Goal: Task Accomplishment & Management: Complete application form

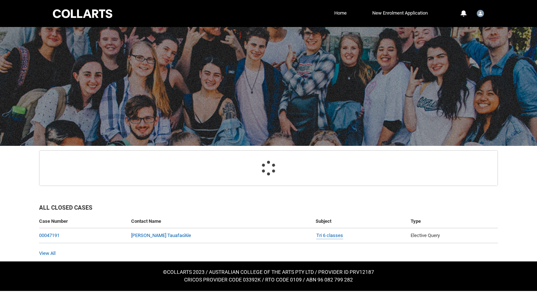
scroll to position [22, 0]
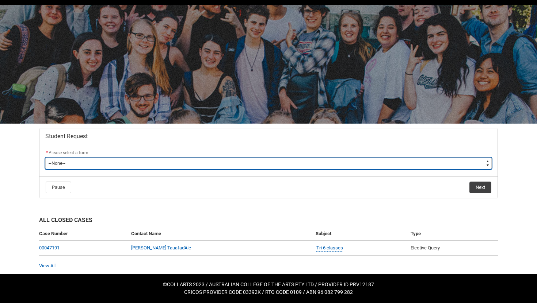
click at [155, 162] on select "--None-- Academic Transcript Application to Appeal Assignment Extension Change …" at bounding box center [268, 164] width 446 height 12
type lightning-select "Assignment_Extension_Choice"
select select "Assignment_Extension_Choice"
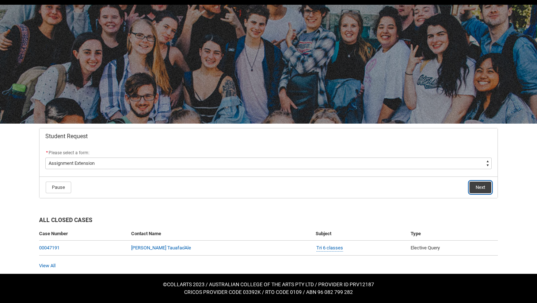
click at [478, 186] on button "Next" at bounding box center [480, 188] width 22 height 12
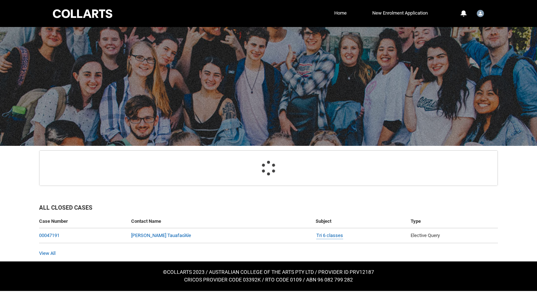
scroll to position [36, 0]
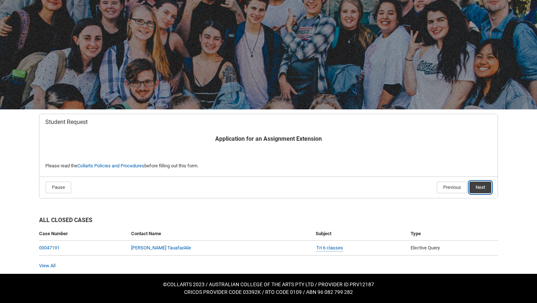
click at [474, 186] on button "Next" at bounding box center [480, 188] width 22 height 12
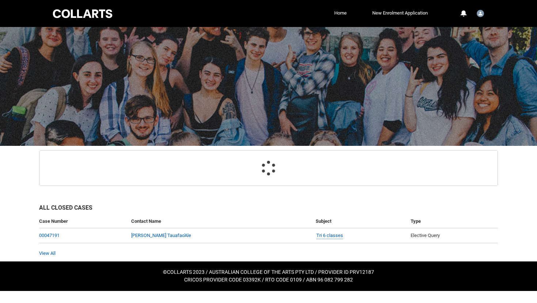
scroll to position [78, 0]
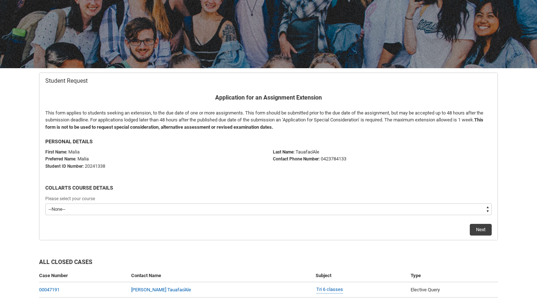
click at [73, 212] on select "--None-- Bachelor of Music Performance V2" at bounding box center [268, 210] width 446 height 12
type lightning-select "recordPicklist_ProgramEnrollment.a0jOZ000003IrovYAC"
select select "recordPicklist_ProgramEnrollment.a0jOZ000003IrovYAC"
click at [486, 229] on button "Next" at bounding box center [480, 230] width 22 height 12
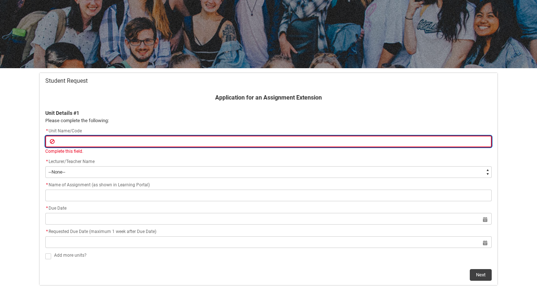
paste input "CRFPPFS"
type lightning-primitive-input-simple "CRFPPFS"
type input "CRFPPFS"
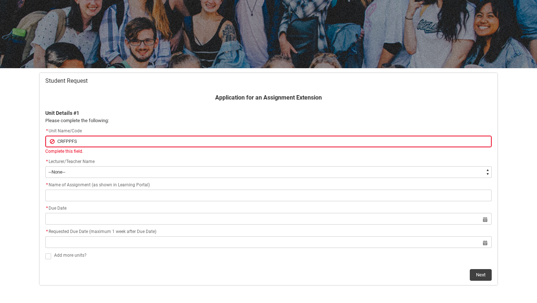
click at [73, 178] on div "Application for an Assignment Extension Unit Details #1 Please complete the fol…" at bounding box center [268, 187] width 455 height 188
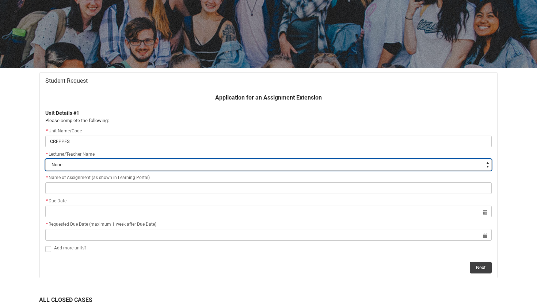
click at [55, 167] on select "--None-- Aaron Walker Adam King Adam McKenzie Adriana Perri Adrienne Couper-Smi…" at bounding box center [268, 165] width 446 height 12
type lightning-select "Faculty_NamefromNtoZ.0035g00000b9Aa1AAE"
select select "Faculty_NamefromNtoZ.0035g00000b9Aa1AAE"
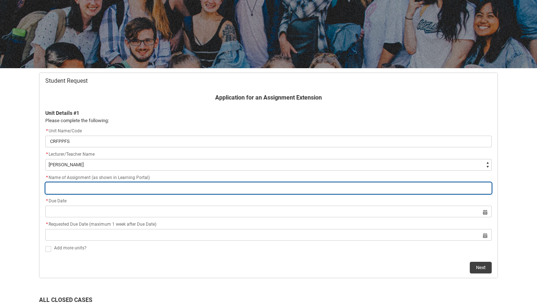
click at [74, 192] on input "Redu_Student_Request flow" at bounding box center [268, 188] width 446 height 12
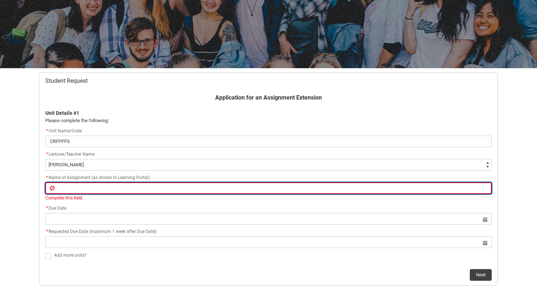
paste input "Assessment 1 - Portfolio Skills Audit"
type lightning-primitive-input-simple "Assessment 1 - Portfolio Skills Audit"
type input "Assessment 1 - Portfolio Skills Audit"
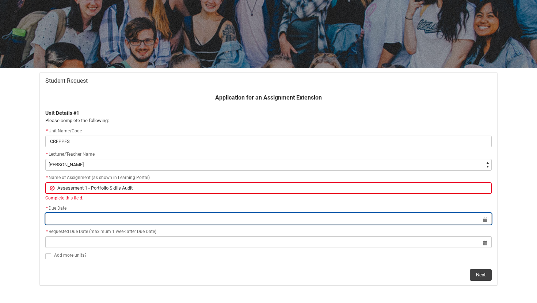
click at [67, 218] on lightning-input "Select a date for Format: 31 Dec 2024" at bounding box center [268, 219] width 446 height 12
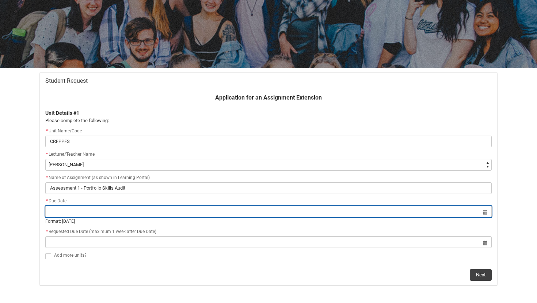
click at [484, 217] on input "Redu_Student_Request flow" at bounding box center [268, 212] width 446 height 12
select select "2025"
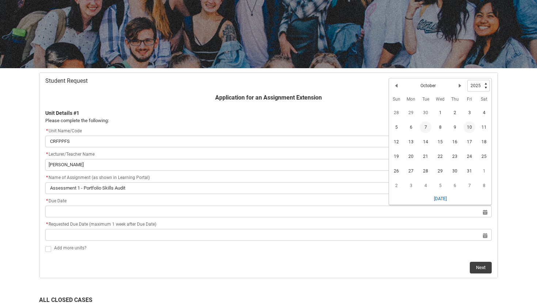
click at [470, 128] on span "10" at bounding box center [469, 128] width 12 height 12
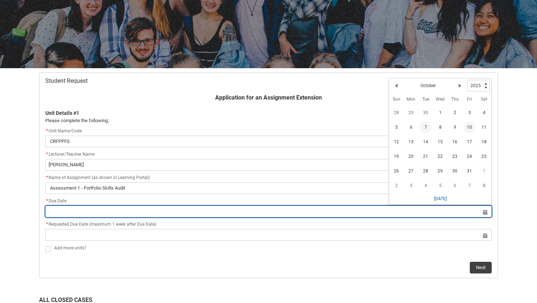
type lightning-datepicker "2025-10-10"
type lightning-input "2025-10-10"
type input "10 Oct 2025"
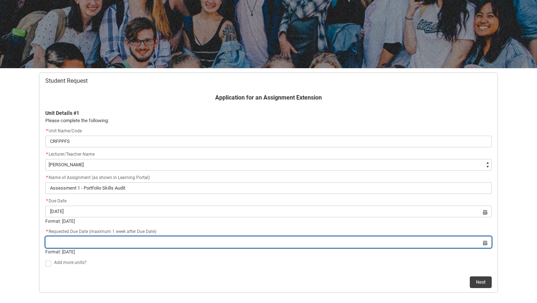
click at [52, 245] on input "Redu_Student_Request flow" at bounding box center [268, 243] width 446 height 12
select select "2025"
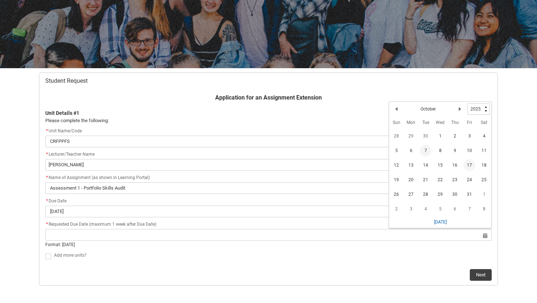
click at [470, 163] on span "17" at bounding box center [469, 165] width 12 height 12
type lightning-datepicker "2025-10-17"
type lightning-input "2025-10-17"
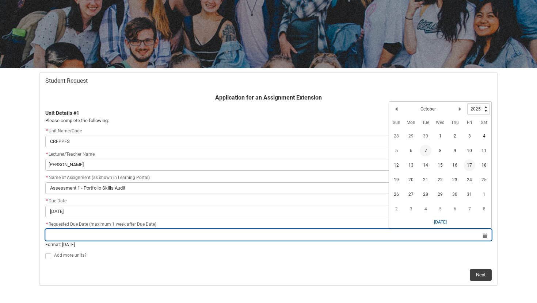
type input "17 Oct 2025"
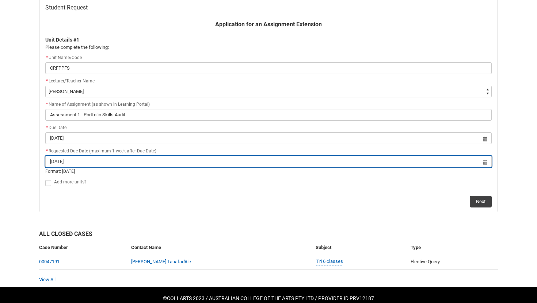
scroll to position [165, 0]
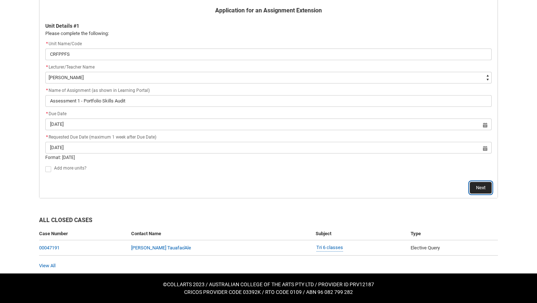
click at [482, 188] on button "Next" at bounding box center [480, 188] width 22 height 12
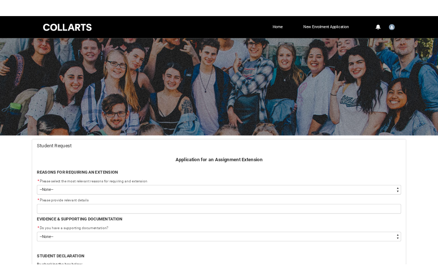
scroll to position [78, 0]
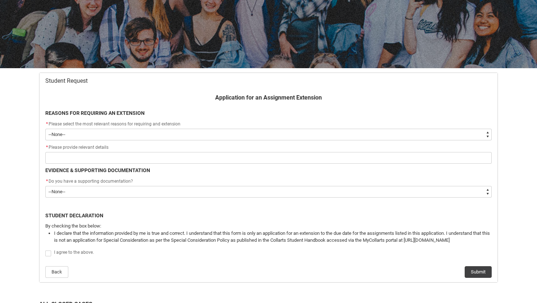
click at [124, 137] on select "--None-- Medical Reasons Work obligations Family obligations Academic Difficult…" at bounding box center [268, 135] width 446 height 12
type lightning-select "choice_AssignmentExtension_Reason_Academic"
select select "choice_AssignmentExtension_Reason_Academic"
click at [73, 135] on select "--None-- Medical Reasons Work obligations Family obligations Academic Difficult…" at bounding box center [268, 135] width 446 height 12
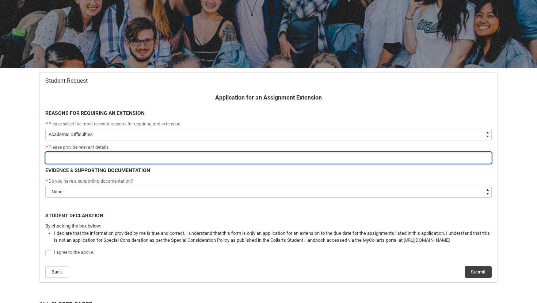
click at [65, 157] on input "Redu_Student_Request flow" at bounding box center [268, 158] width 446 height 12
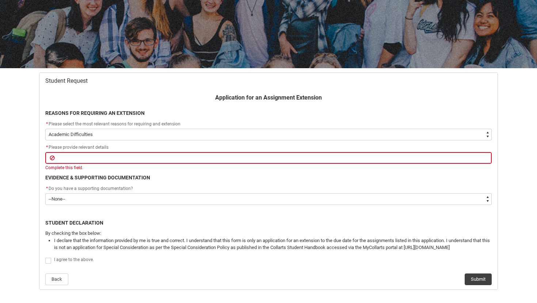
click at [53, 171] on div "Application for an Assignment Extension REASONS FOR REQUIRING AN EXTENSION * Pl…" at bounding box center [268, 189] width 455 height 192
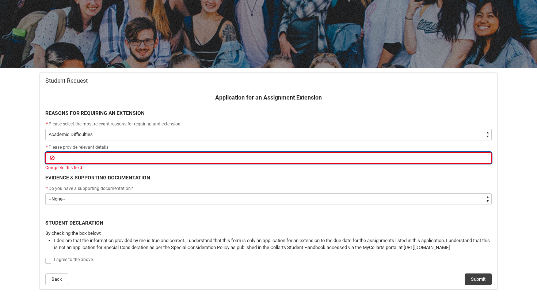
click at [74, 159] on input "Redu_Student_Request flow" at bounding box center [268, 158] width 446 height 12
type lightning-primitive-input-simple "Due to my ADHD and ASD i struggle to work at the same pace as others and would …"
type input "Due to my ADHD and ASD i struggle to work at the same pace as others and would …"
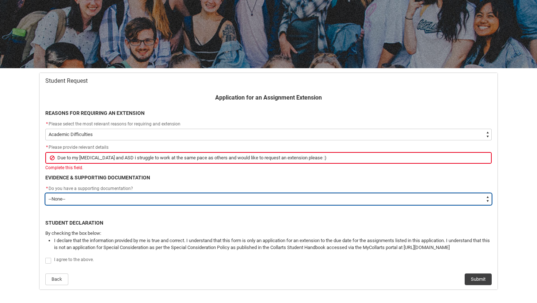
click at [246, 199] on flowruntime-screen-field "* Do you have a supporting documentation? * --None-- Yes No" at bounding box center [268, 196] width 455 height 23
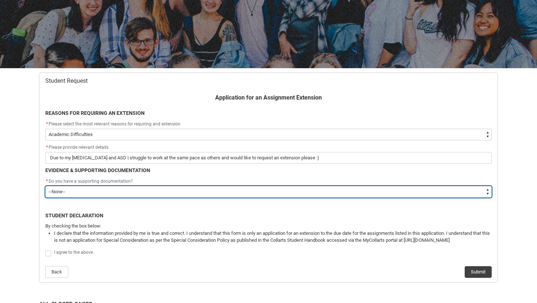
type lightning-select "Yes"
select select "Yes"
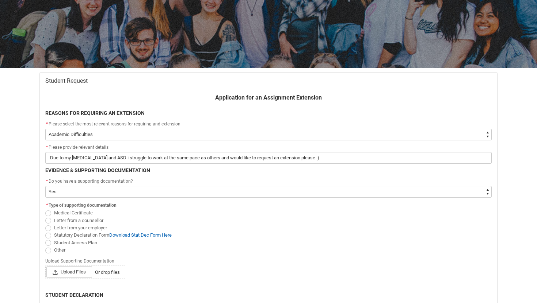
click at [47, 243] on span "Redu_Student_Request flow" at bounding box center [48, 243] width 6 height 6
click at [45, 239] on input "Student Access Plan" at bounding box center [45, 239] width 0 height 0
radio input "true"
click at [65, 270] on span "Upload Files" at bounding box center [69, 272] width 46 height 12
click at [46, 266] on input "Upload Files Or drop files" at bounding box center [46, 266] width 0 height 0
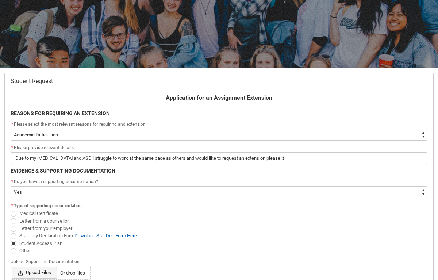
click at [35, 272] on span "Upload Files" at bounding box center [35, 272] width 46 height 12
click at [12, 266] on input "Upload Files Or drop files" at bounding box center [11, 266] width 0 height 0
type lightning-input "C:\fakepath\Student Access Plan.png"
type input "C:\fakepath\Student Access Plan.png"
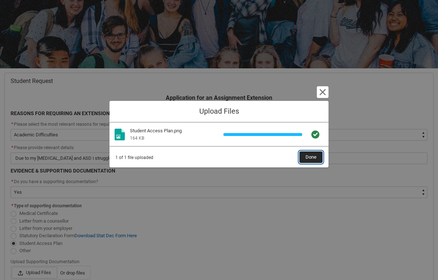
click at [308, 157] on span "Done" at bounding box center [310, 156] width 11 height 11
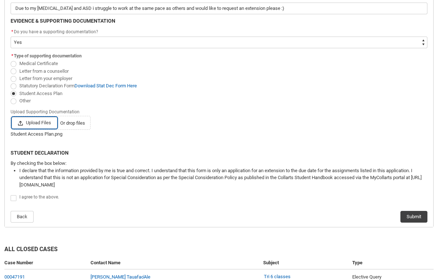
scroll to position [264, 0]
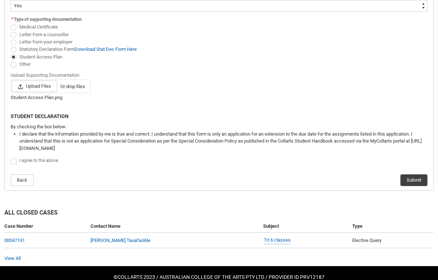
click at [12, 160] on span "Redu_Student_Request flow" at bounding box center [14, 161] width 6 height 6
click at [11, 157] on input "Redu_Student_Request flow" at bounding box center [10, 157] width 0 height 0
type lightning-input "true"
checkbox input "true"
click at [406, 178] on button "Submit" at bounding box center [413, 180] width 27 height 12
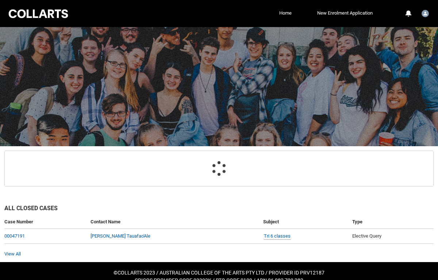
scroll to position [32, 0]
